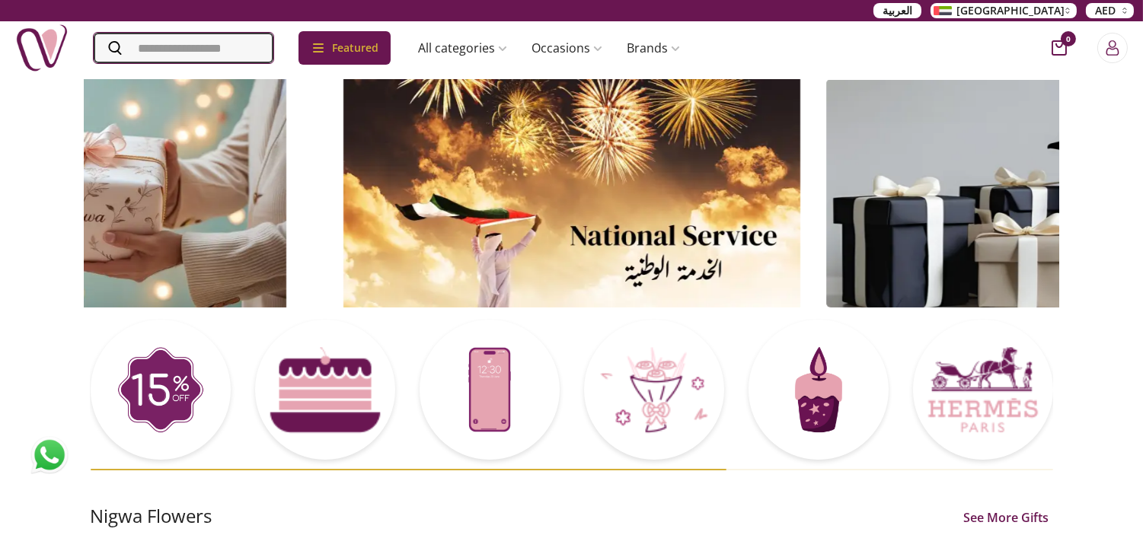
click at [249, 50] on input "Search" at bounding box center [184, 48] width 180 height 30
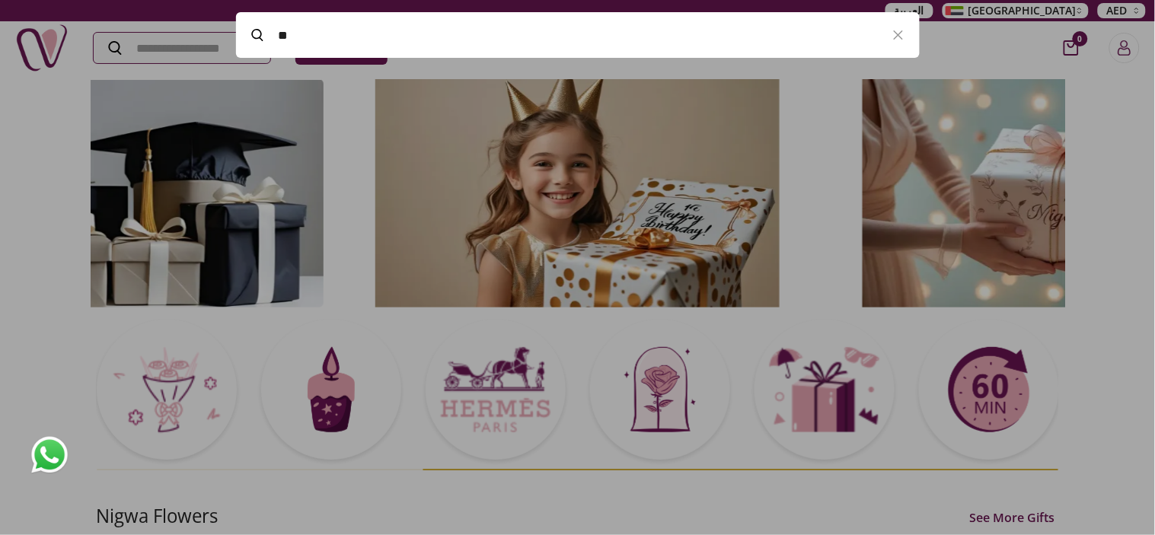
type input "*"
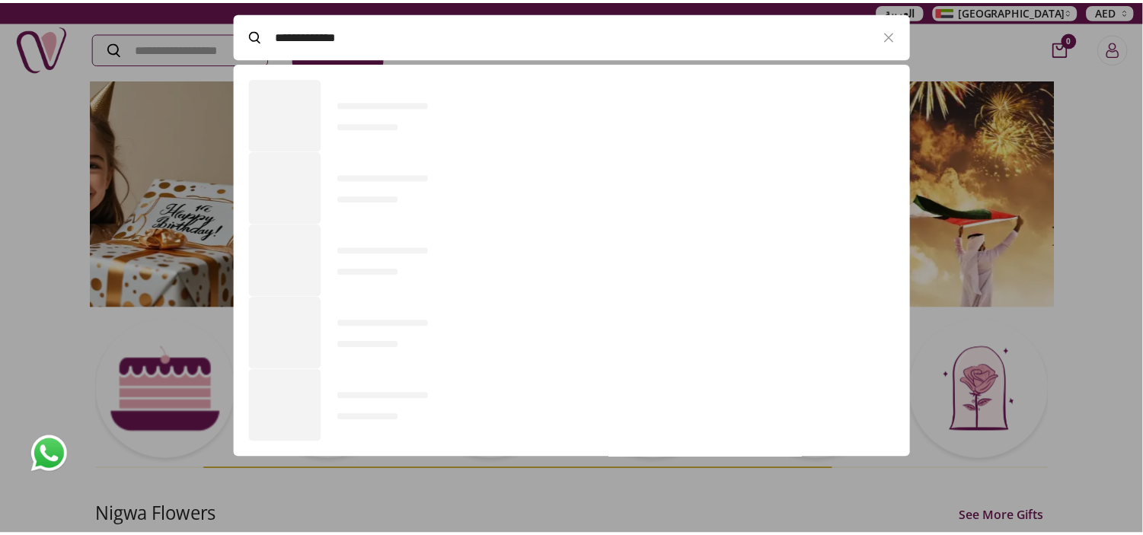
scroll to position [419, 683]
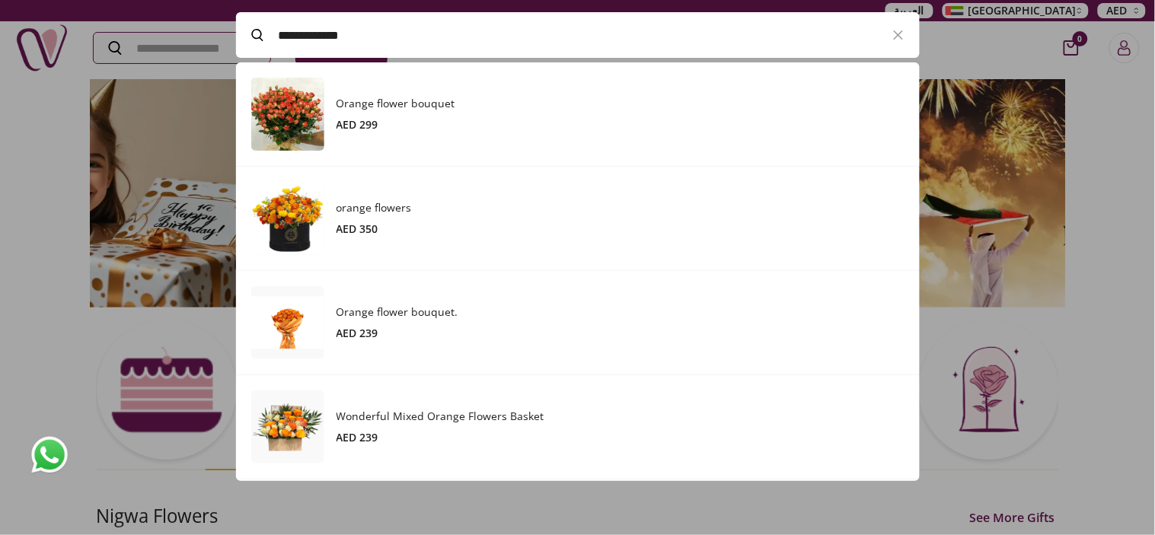
type input "**********"
click at [382, 202] on h3 "orange flowers" at bounding box center [621, 207] width 568 height 15
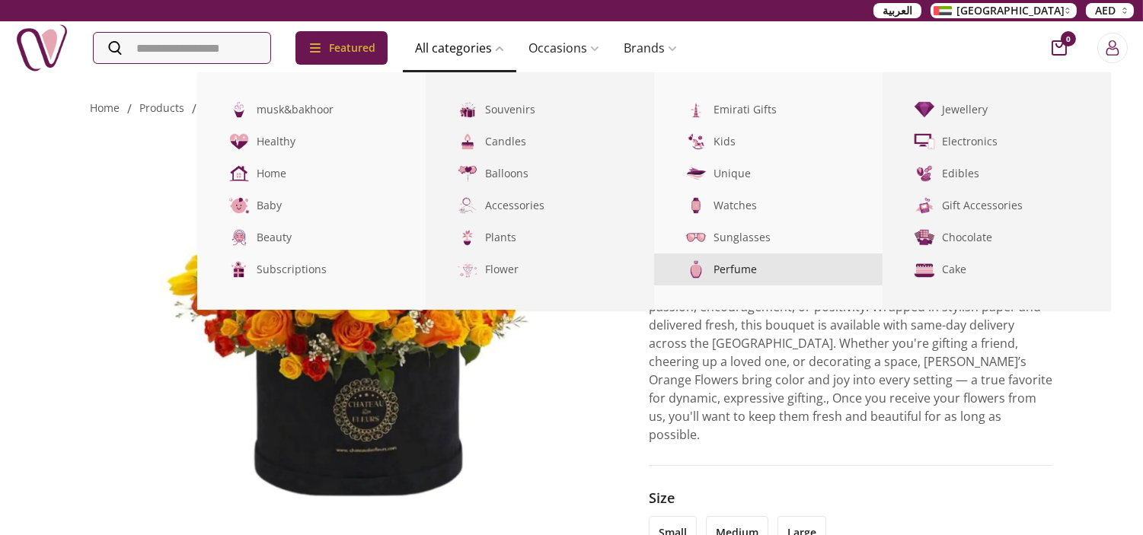
click at [742, 271] on link "Perfume" at bounding box center [768, 270] width 228 height 32
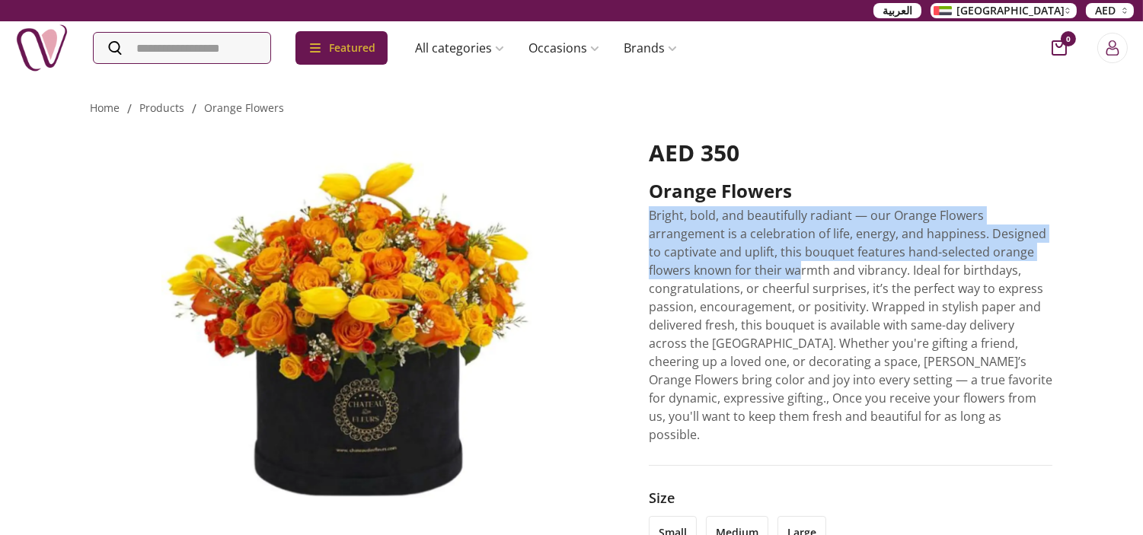
drag, startPoint x: 646, startPoint y: 215, endPoint x: 802, endPoint y: 272, distance: 166.2
click at [802, 272] on div "AED 350 orange flowers Bright, bold, and beautifully radiant — our Orange Flowe…" at bounding box center [572, 471] width 963 height 706
copy p "Bright, bold, and beautifully radiant — our Orange Flowers arrangement is a cel…"
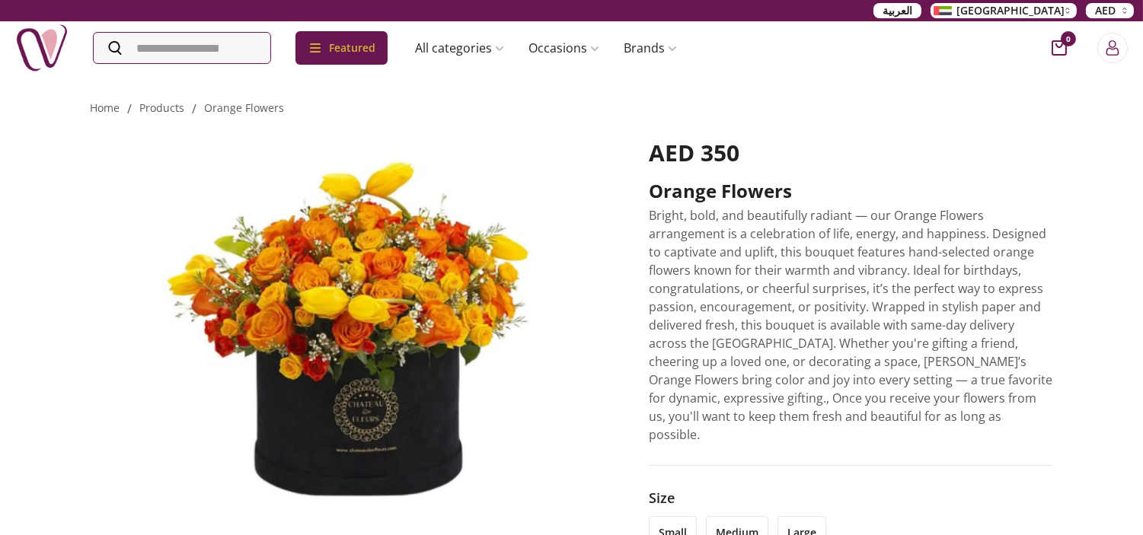
click at [960, 377] on p "Bright, bold, and beautifully radiant — our Orange Flowers arrangement is a cel…" at bounding box center [851, 325] width 404 height 238
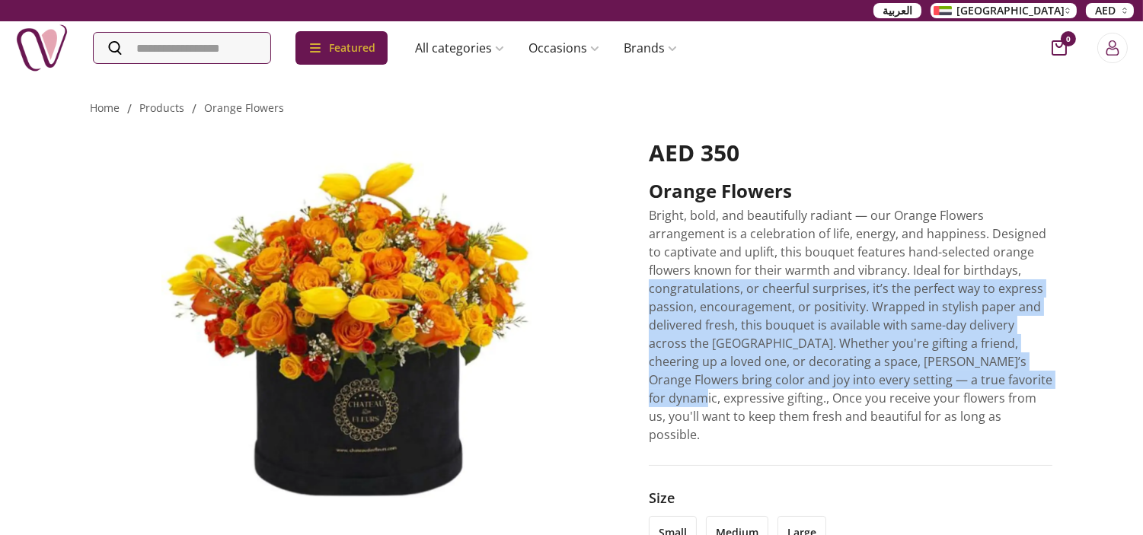
drag, startPoint x: 993, startPoint y: 377, endPoint x: 629, endPoint y: 294, distance: 373.4
click at [629, 294] on div "AED 350 orange flowers Bright, bold, and beautifully radiant — our Orange Flowe…" at bounding box center [572, 471] width 963 height 706
copy p "congratulations, or cheerful surprises, it’s the perfect way to express passion…"
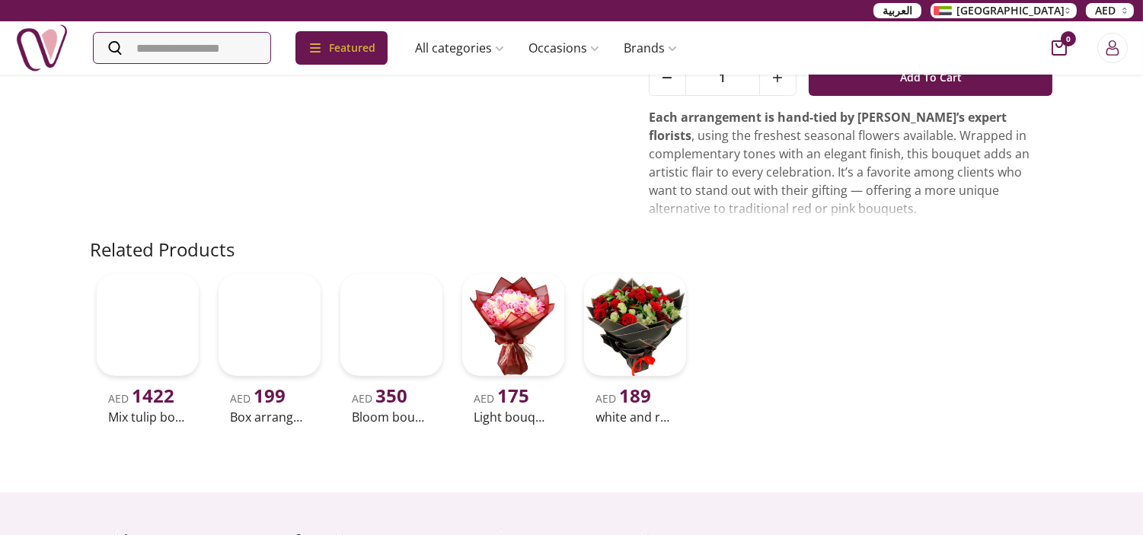
scroll to position [614, 0]
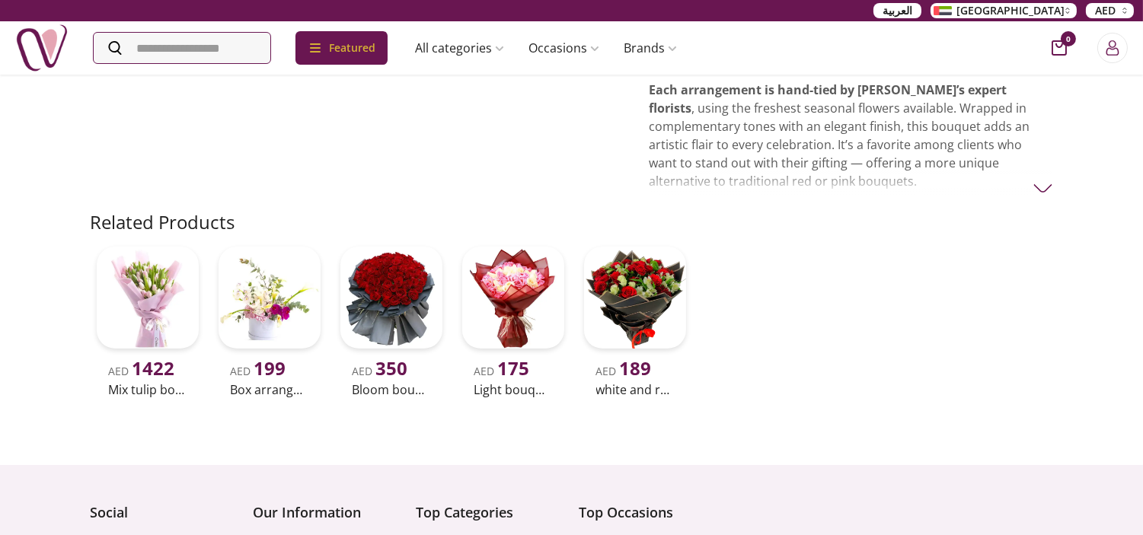
click at [800, 86] on p "Each arrangement is hand-tied by Nigwa’s expert florists , using the freshest s…" at bounding box center [851, 136] width 404 height 110
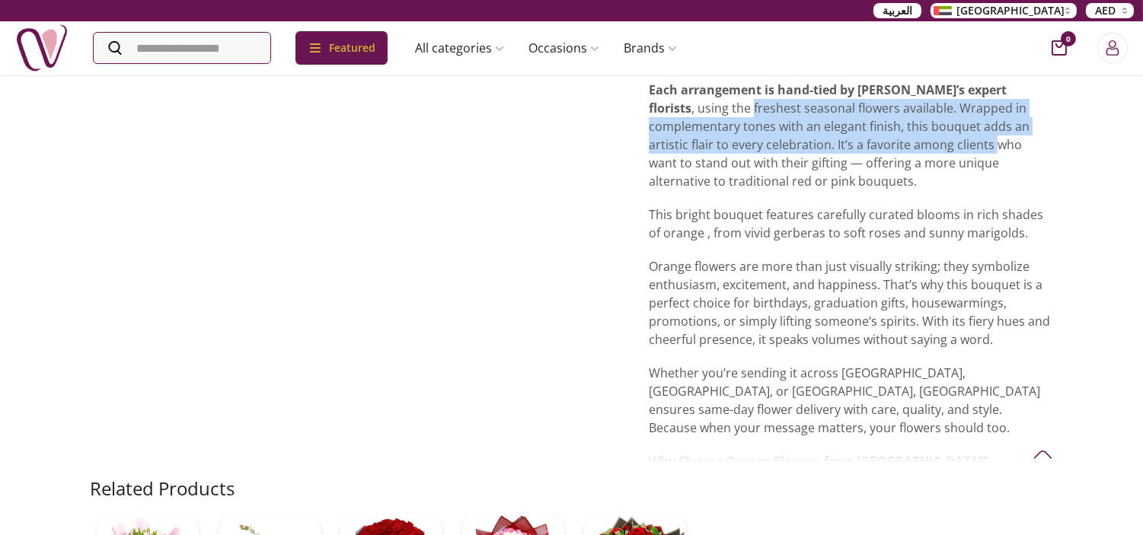
drag, startPoint x: 879, startPoint y: 124, endPoint x: 644, endPoint y: 90, distance: 237.8
copy p "freshest seasonal flowers available. Wrapped in complementary tones with an ele…"
